Goal: Task Accomplishment & Management: Complete application form

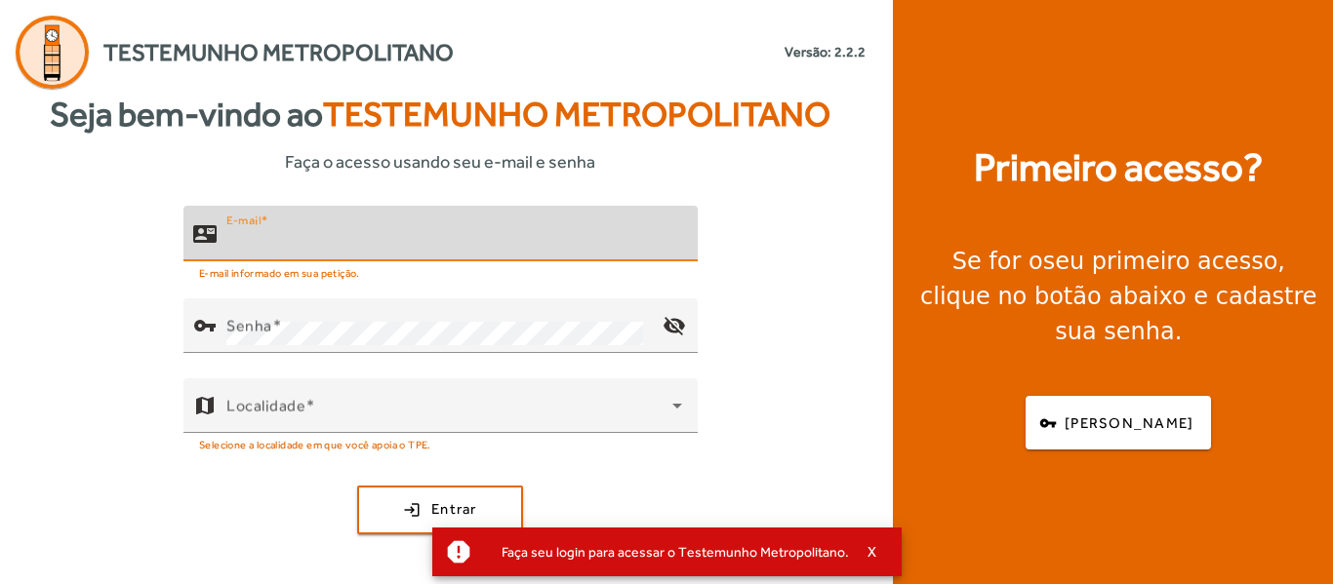
click at [413, 231] on input "E-mail" at bounding box center [454, 241] width 456 height 23
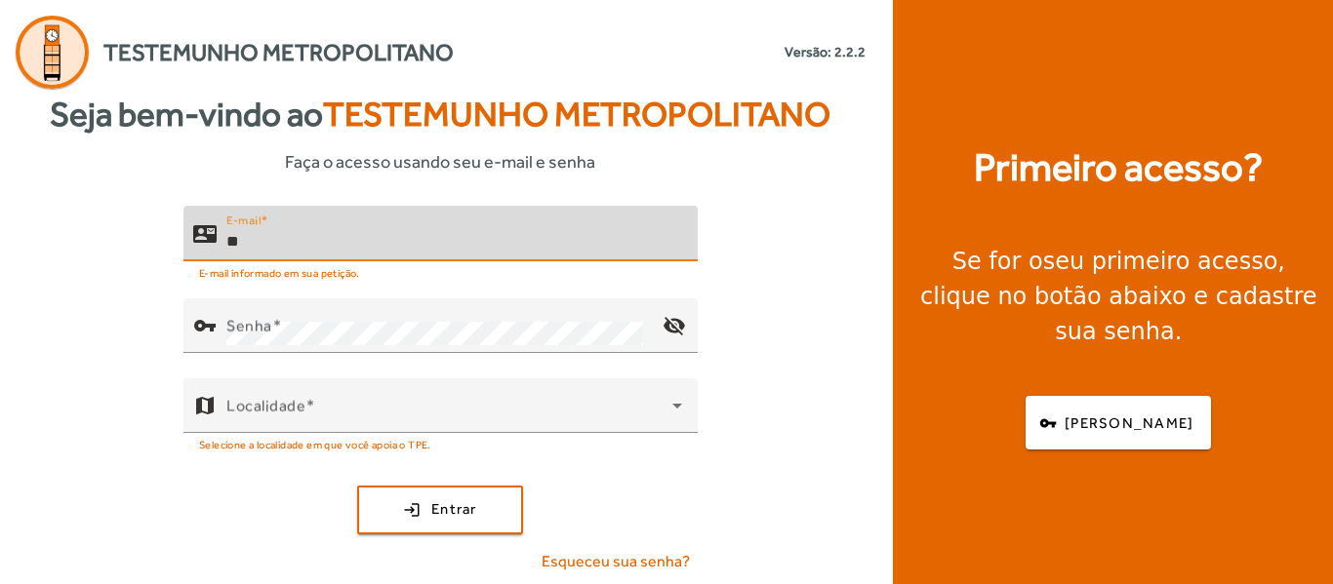
type input "*"
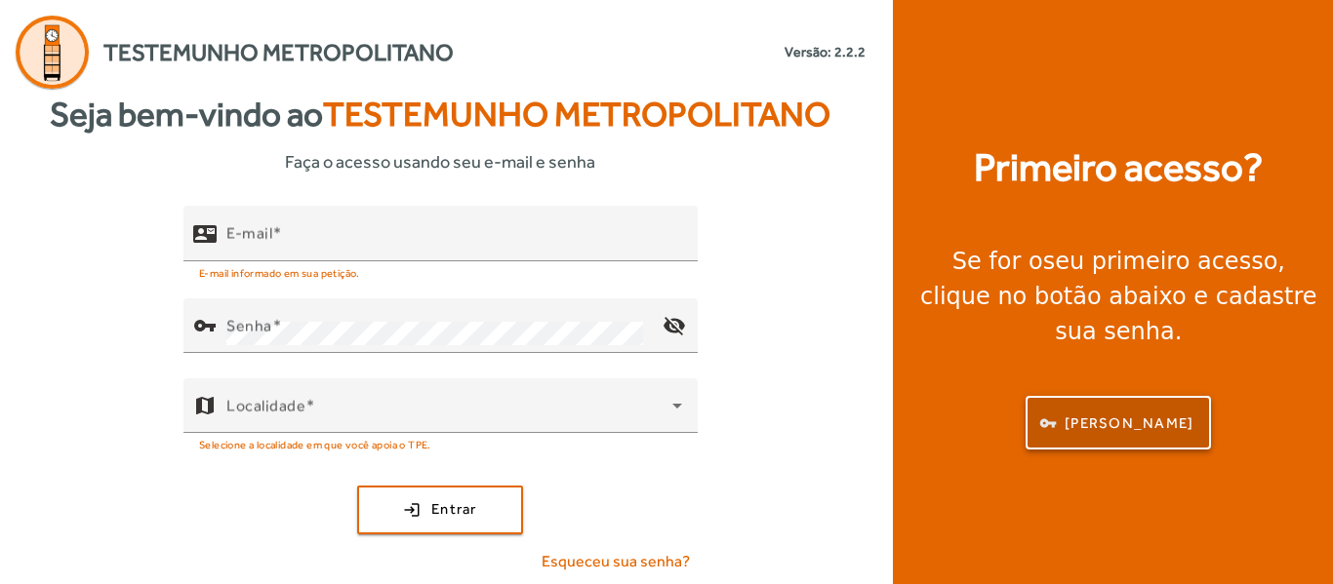
click at [1160, 420] on span "button" at bounding box center [1117, 423] width 181 height 47
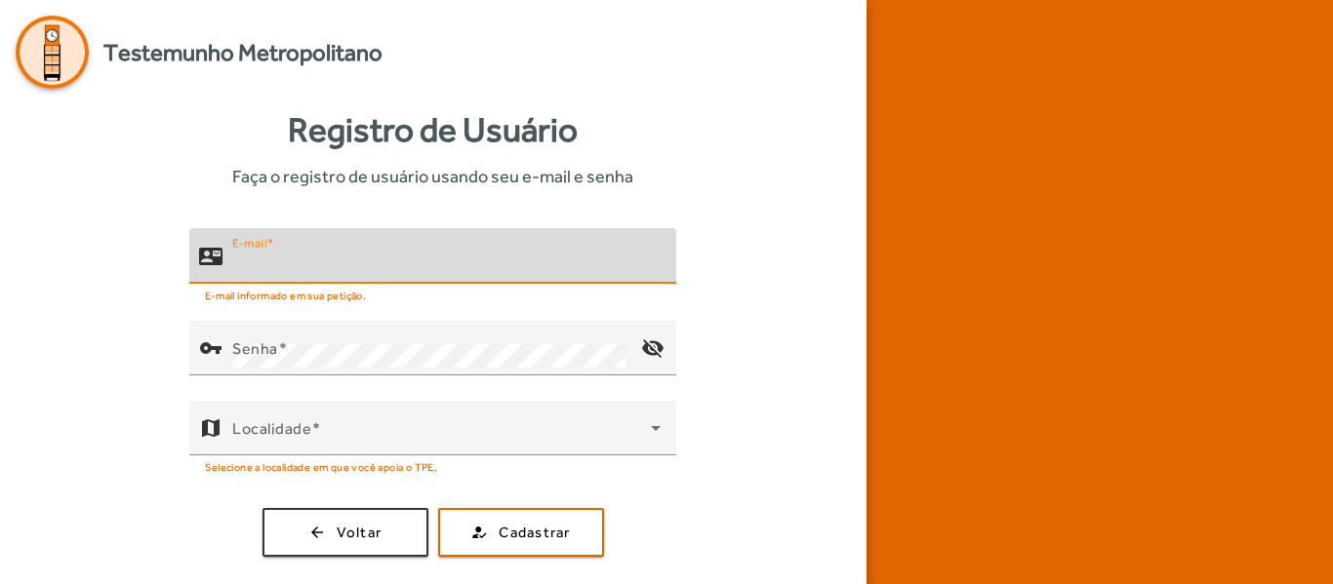
click at [409, 264] on input "E-mail" at bounding box center [446, 264] width 428 height 23
type input "**********"
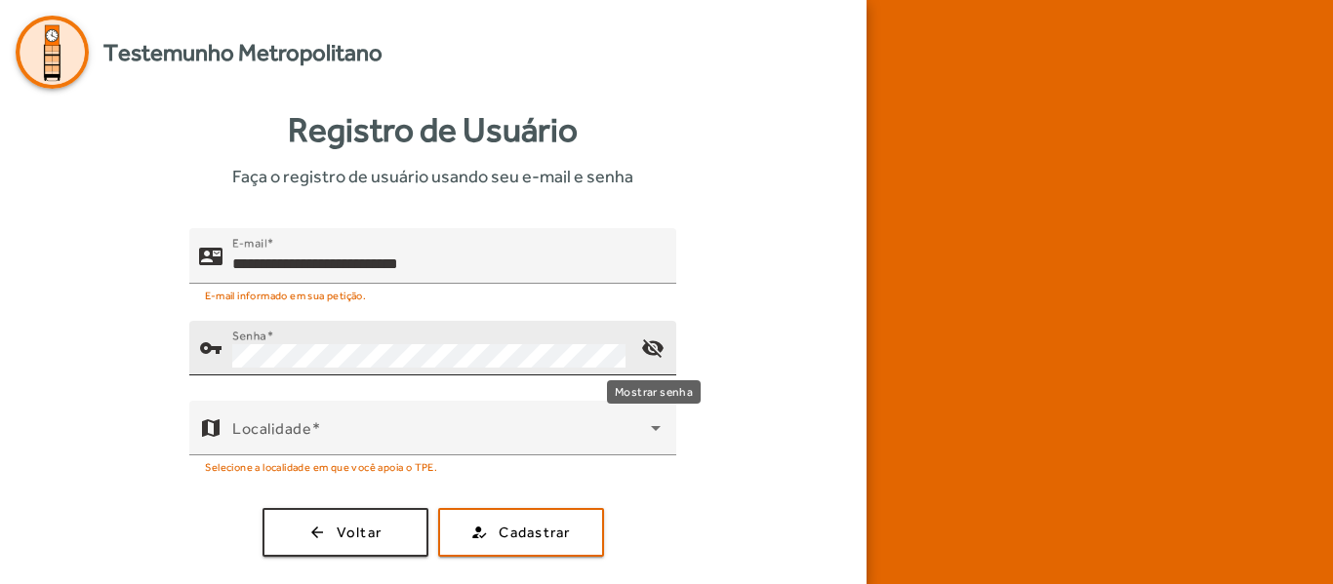
click at [657, 342] on mat-icon "visibility_off" at bounding box center [653, 348] width 47 height 47
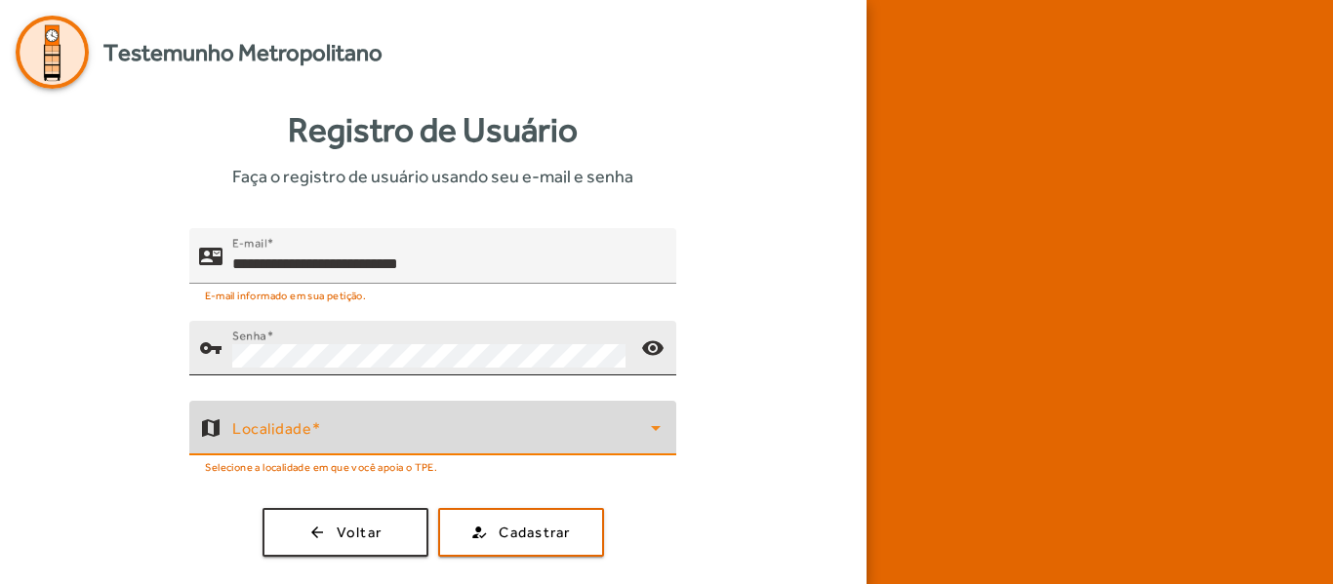
click at [657, 429] on icon at bounding box center [657, 428] width 10 height 5
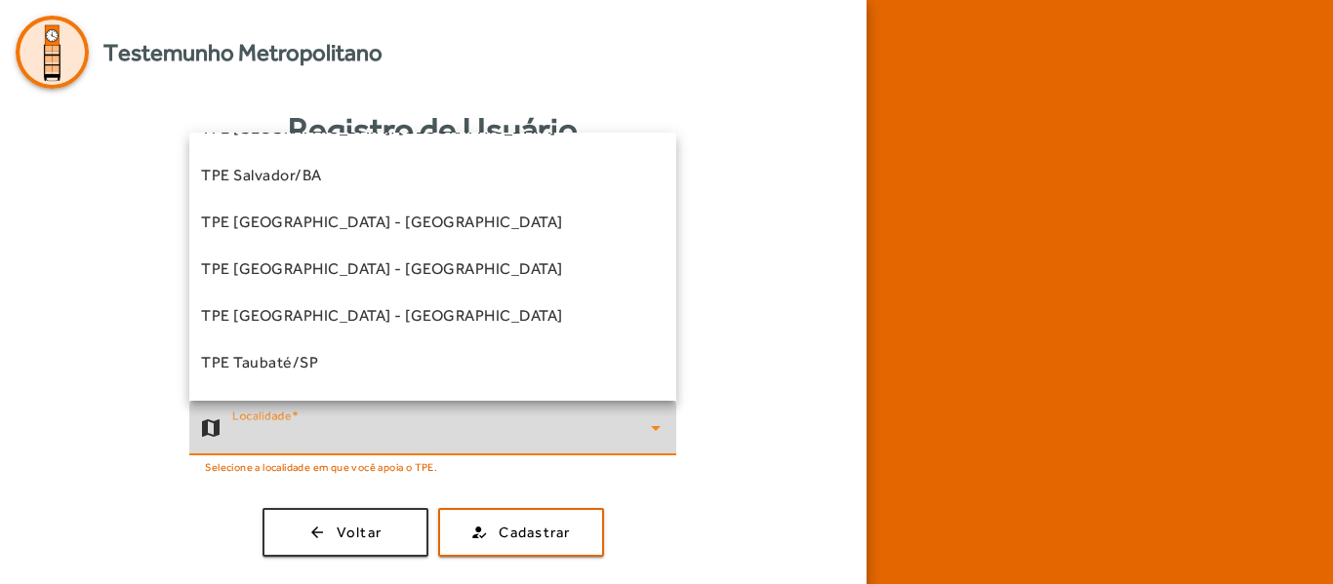
scroll to position [528, 0]
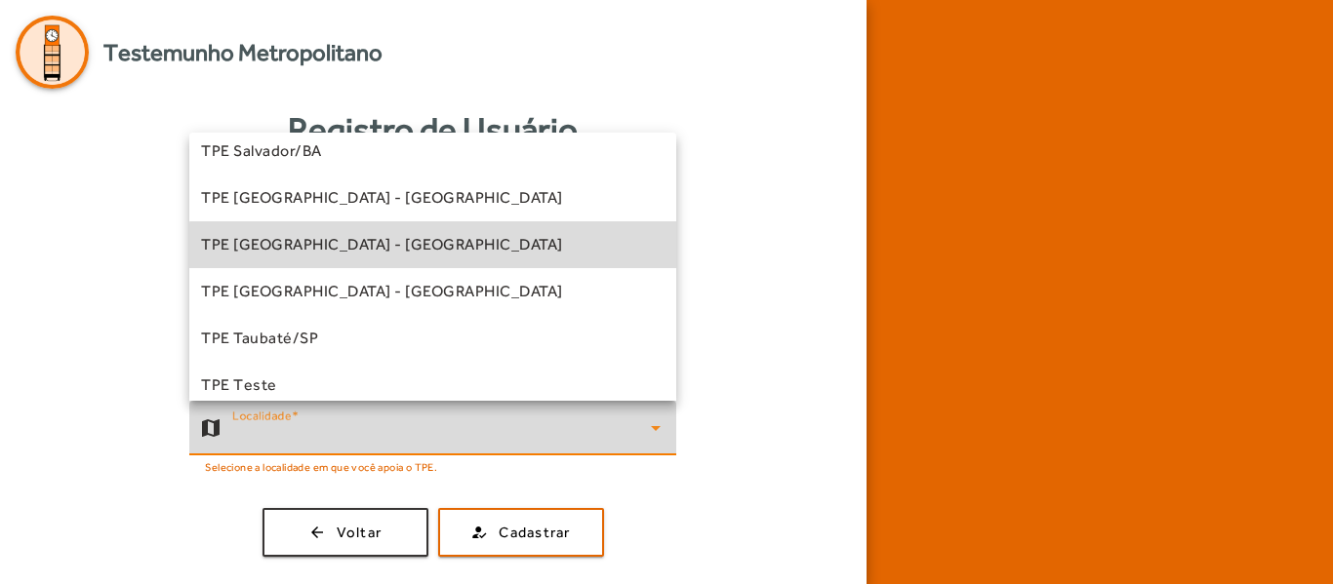
click at [479, 257] on mat-option "TPE São Paulo - Zona Leste" at bounding box center [432, 244] width 487 height 47
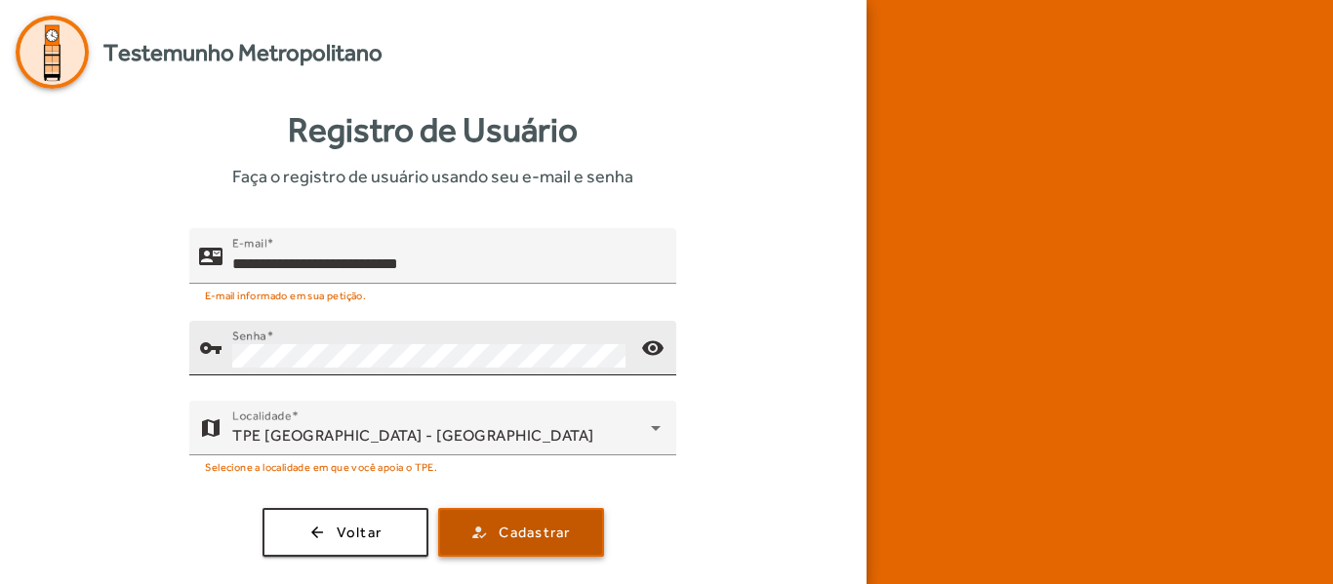
click at [517, 552] on span "submit" at bounding box center [521, 532] width 162 height 47
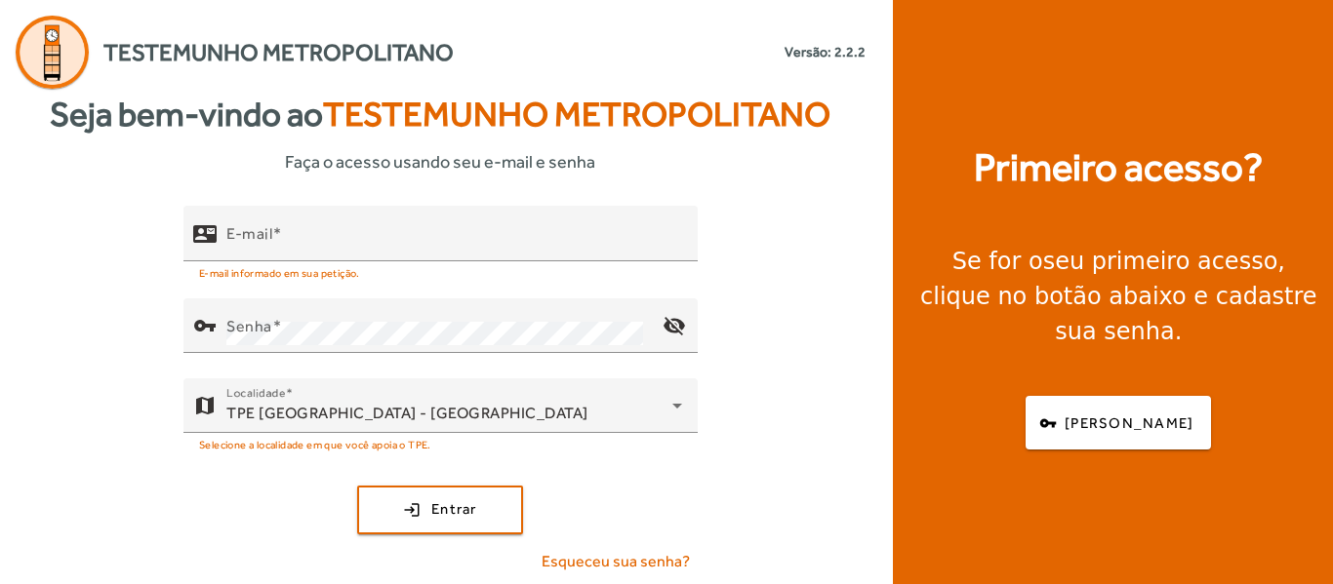
type input "**********"
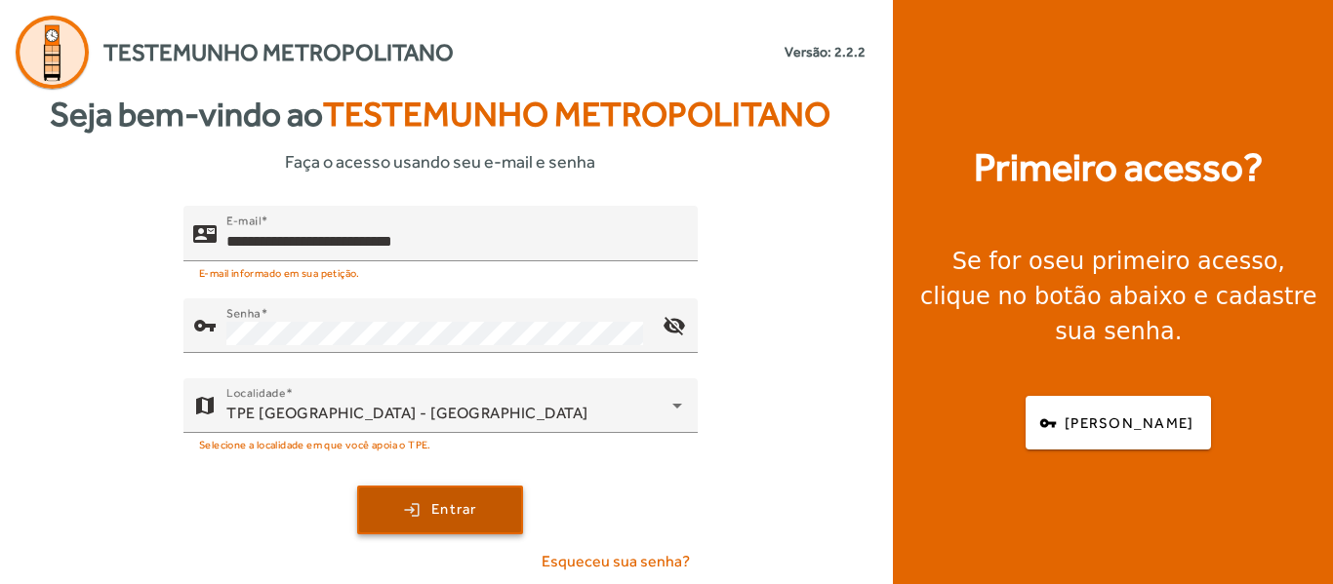
click at [462, 510] on span "Entrar" at bounding box center [454, 510] width 46 height 22
click at [446, 518] on span "Entrar" at bounding box center [454, 510] width 46 height 22
click at [473, 519] on span "Entrar" at bounding box center [454, 510] width 46 height 22
